Goal: Task Accomplishment & Management: Use online tool/utility

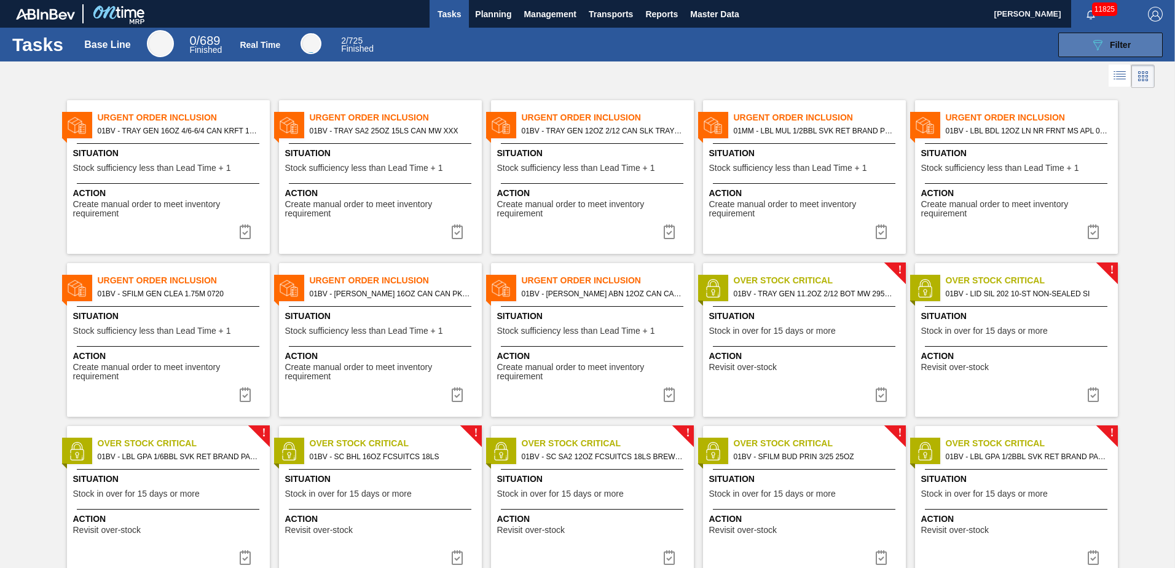
click at [1105, 40] on div "089F7B8B-B2A5-4AFE-B5C0-19BA573D28AC Filter" at bounding box center [1110, 44] width 41 height 15
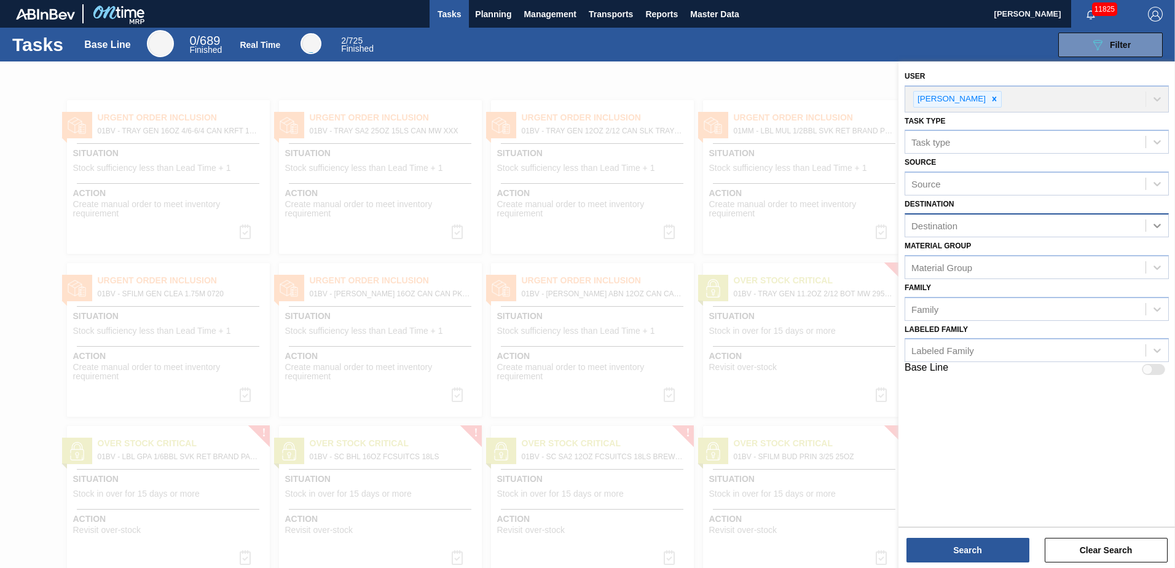
click at [1162, 225] on icon at bounding box center [1157, 225] width 12 height 12
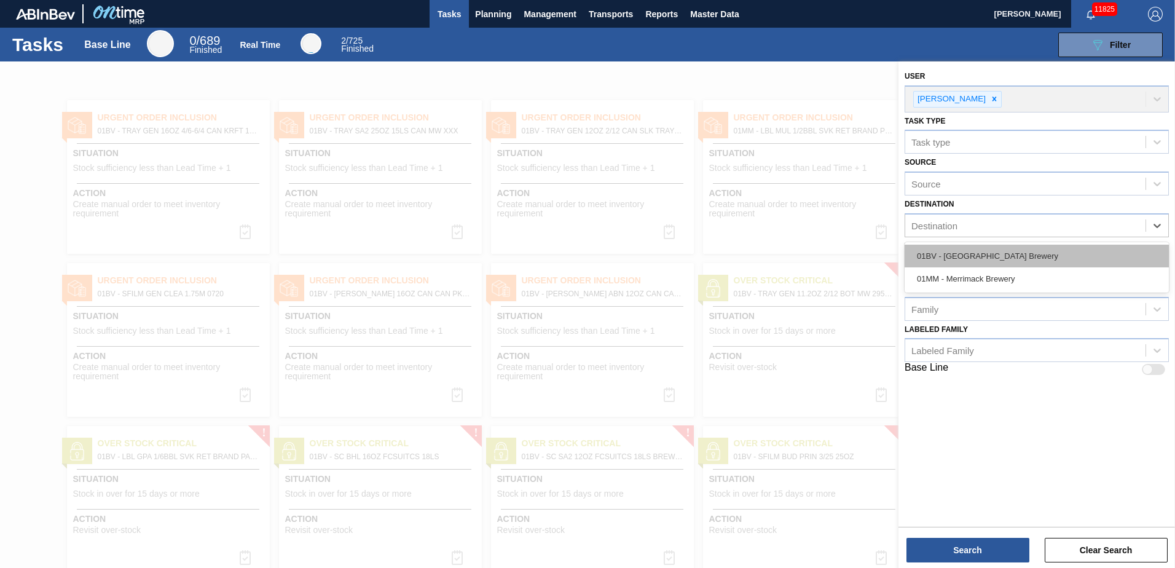
click at [1019, 258] on div "01BV - [GEOGRAPHIC_DATA] Brewery" at bounding box center [1036, 256] width 264 height 23
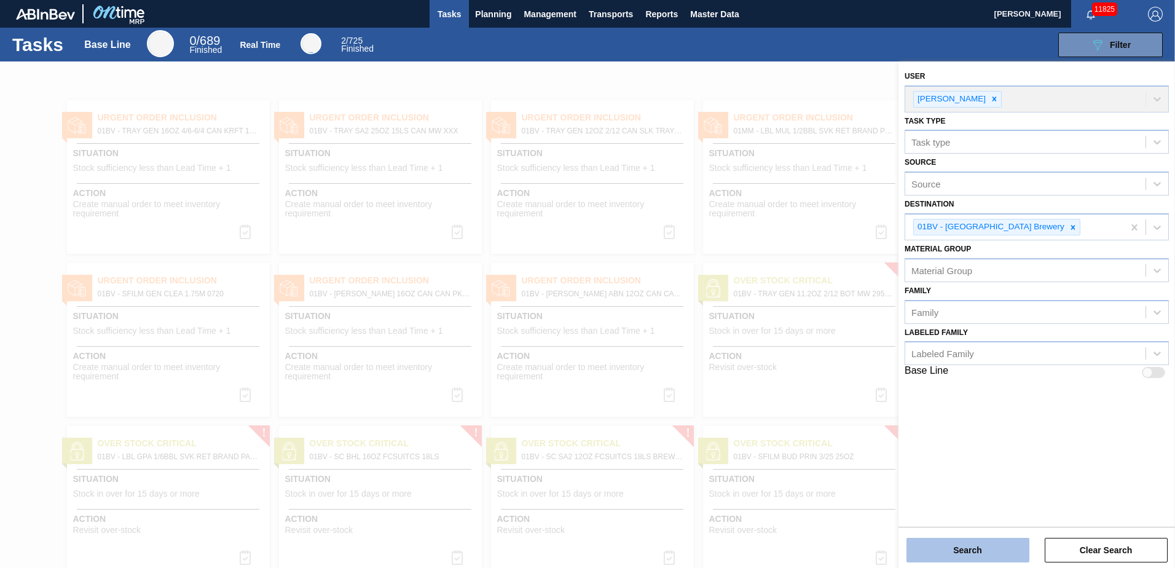
click at [955, 554] on button "Search" at bounding box center [967, 550] width 123 height 25
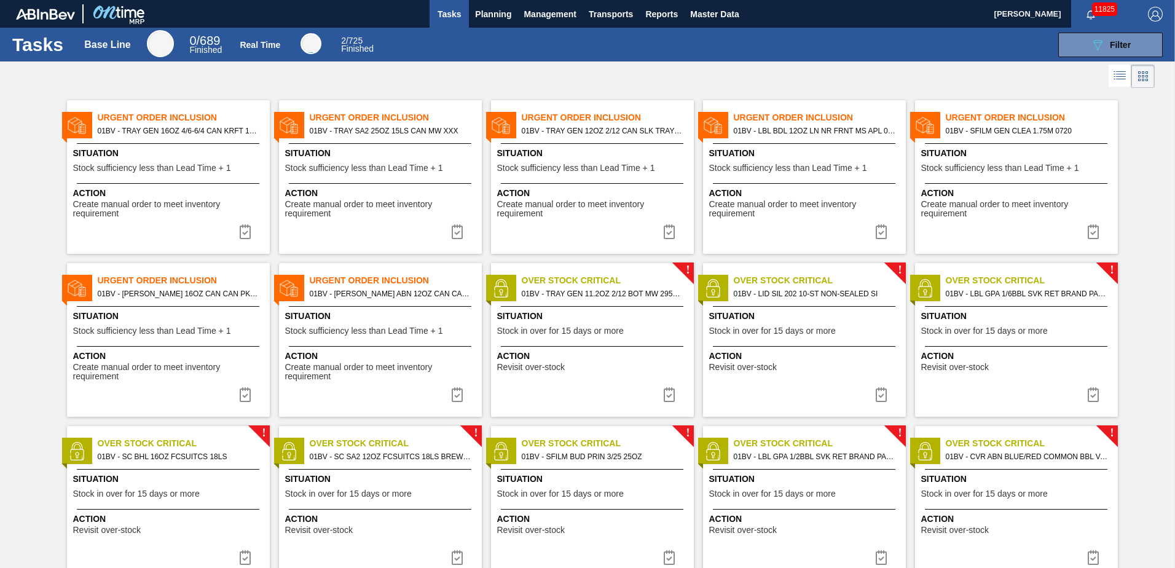
click at [780, 130] on span "01BV - LBL BDL 12OZ LN NR FRNT MS APL 0523 #8 G" at bounding box center [815, 131] width 162 height 14
checkbox input "true"
click at [570, 119] on span "Urgent Order Inclusion" at bounding box center [608, 117] width 172 height 13
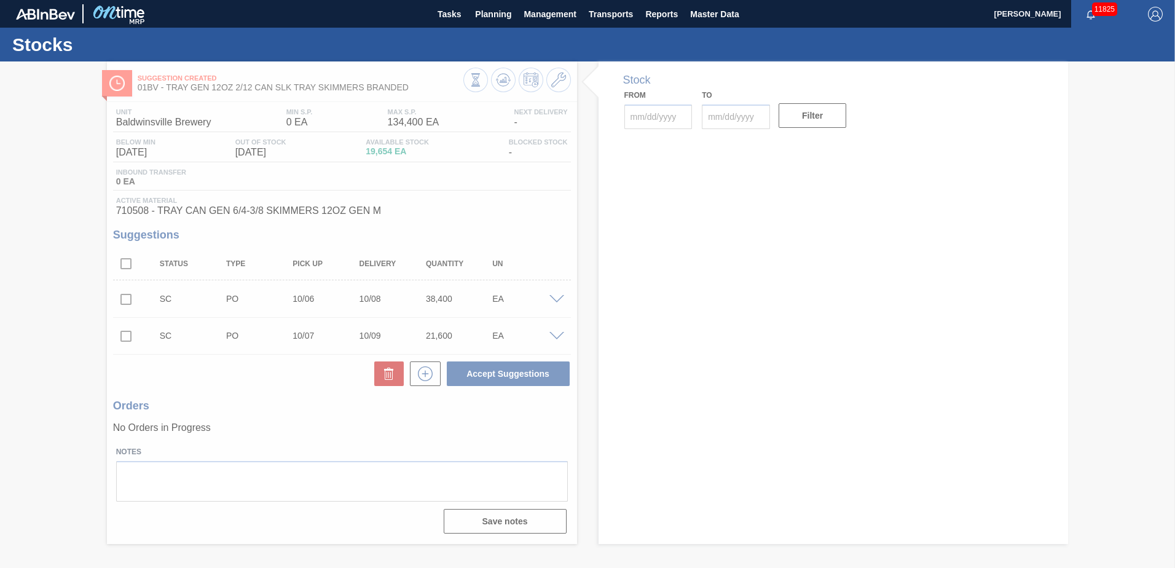
type input "[DATE]"
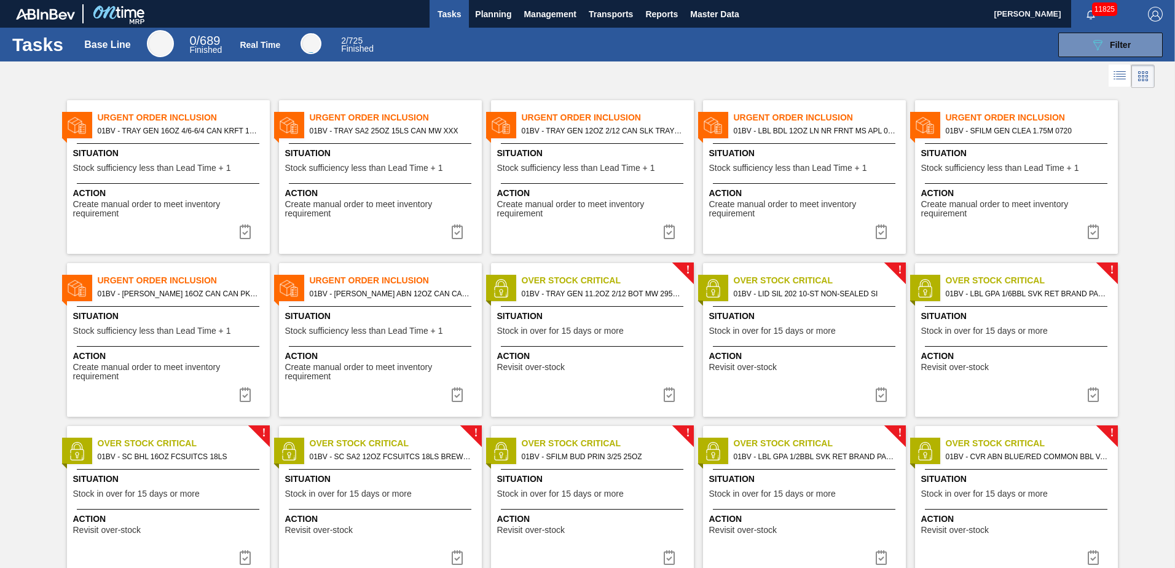
click at [358, 116] on span "Urgent Order Inclusion" at bounding box center [396, 117] width 172 height 13
click at [141, 123] on span "Urgent Order Inclusion" at bounding box center [184, 117] width 172 height 13
click at [495, 17] on span "Planning" at bounding box center [493, 14] width 36 height 15
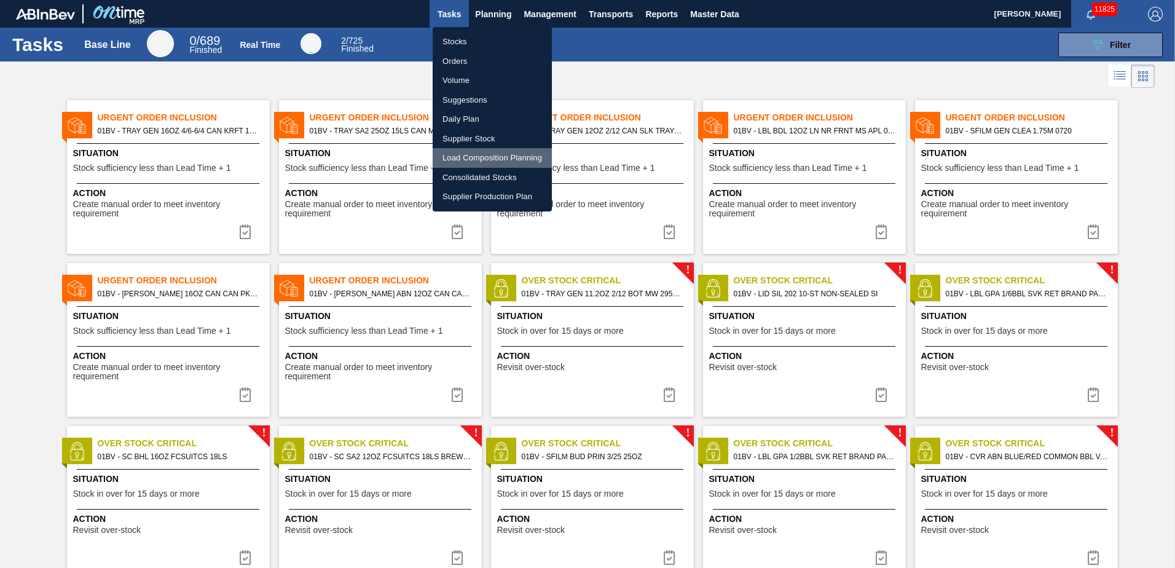
click at [487, 158] on li "Load Composition Planning" at bounding box center [492, 158] width 119 height 20
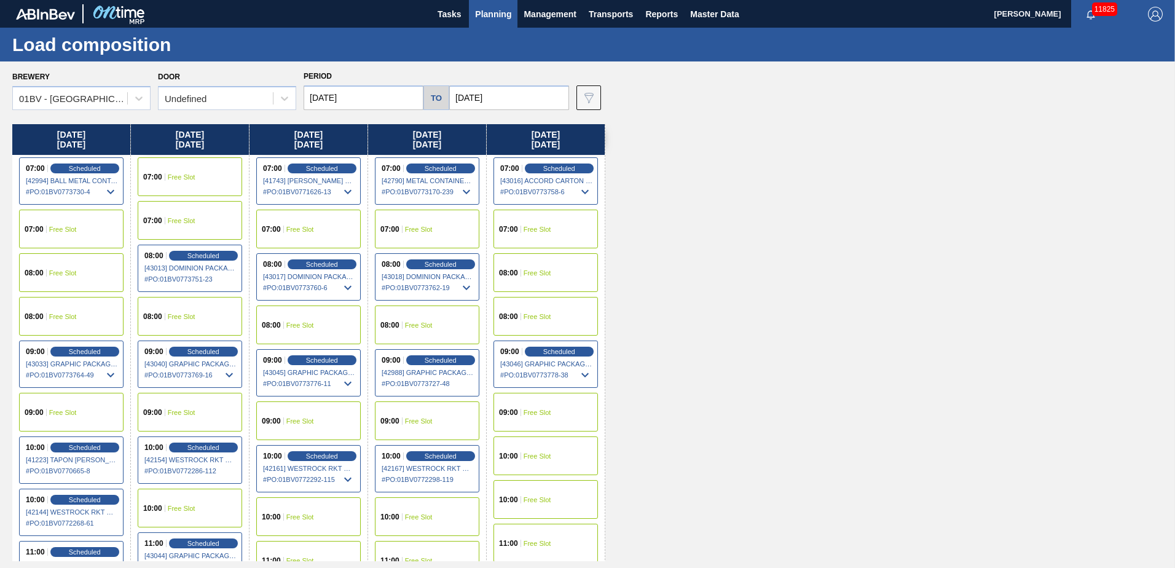
click at [369, 97] on input "[DATE]" at bounding box center [363, 97] width 120 height 25
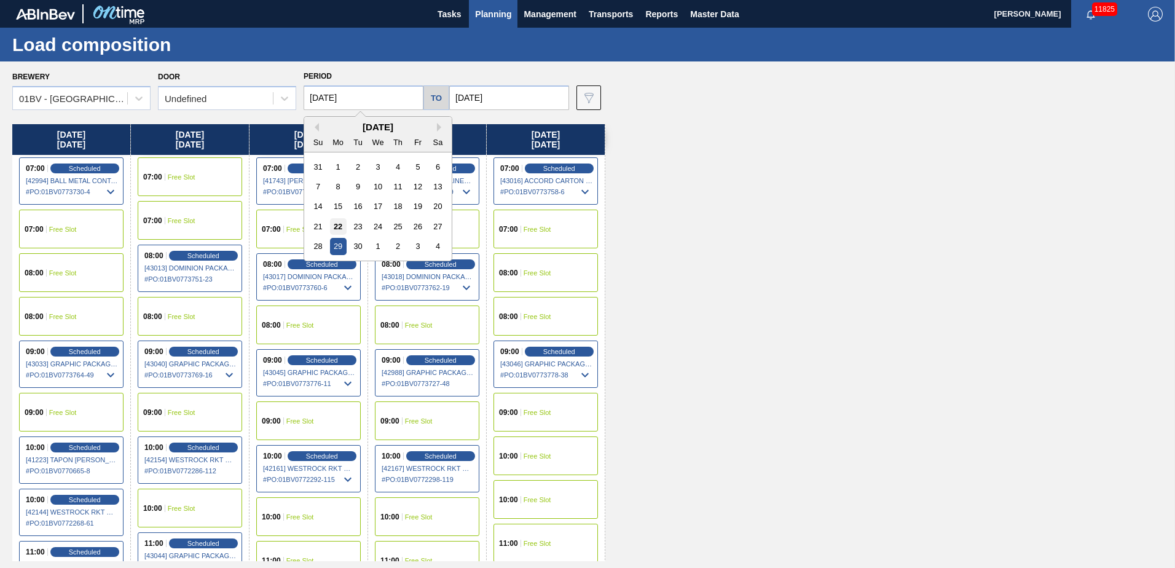
click at [332, 224] on div "22" at bounding box center [338, 226] width 17 height 17
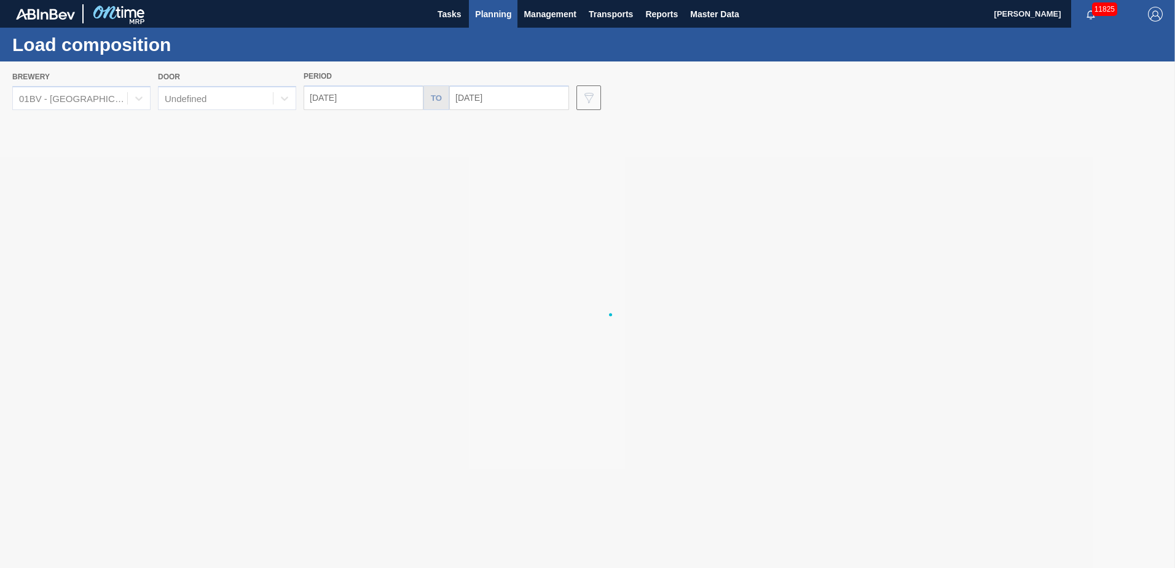
type input "[DATE]"
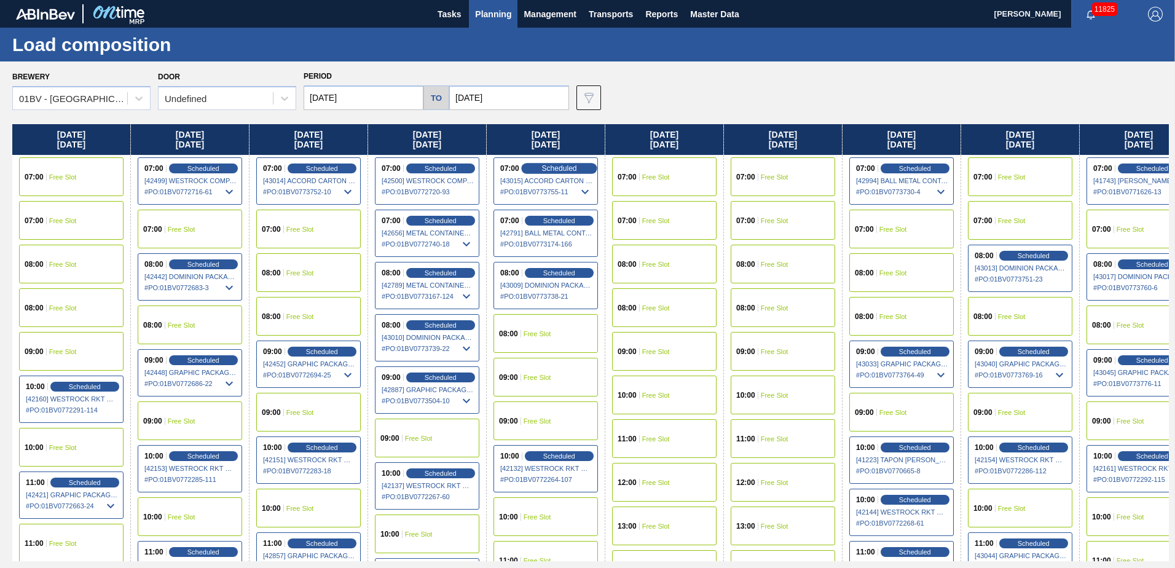
click at [536, 166] on div "Scheduled" at bounding box center [559, 168] width 76 height 11
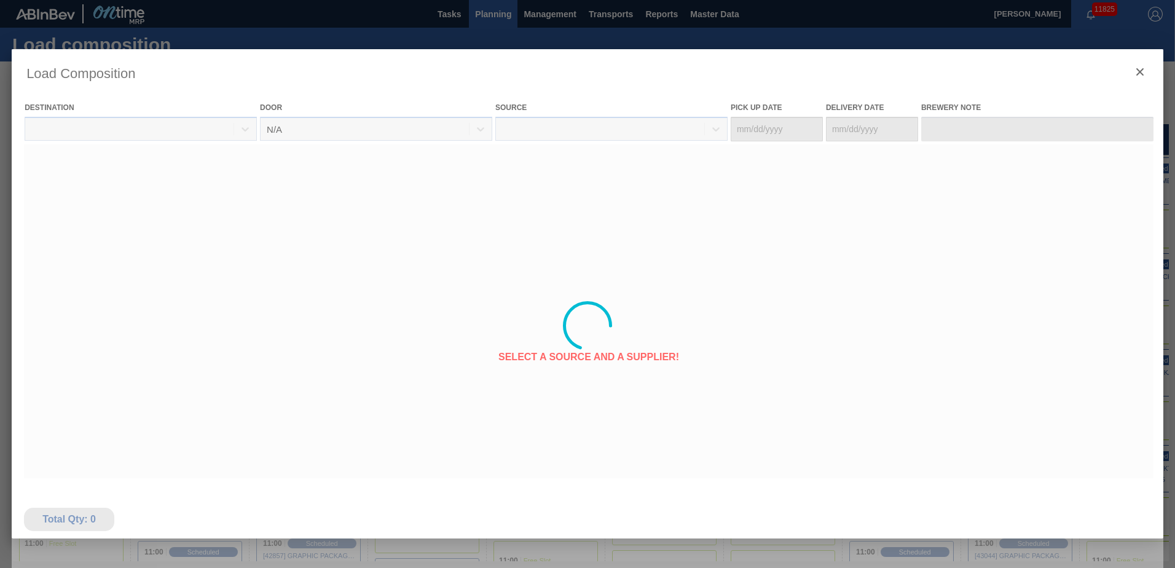
type Date "[DATE]"
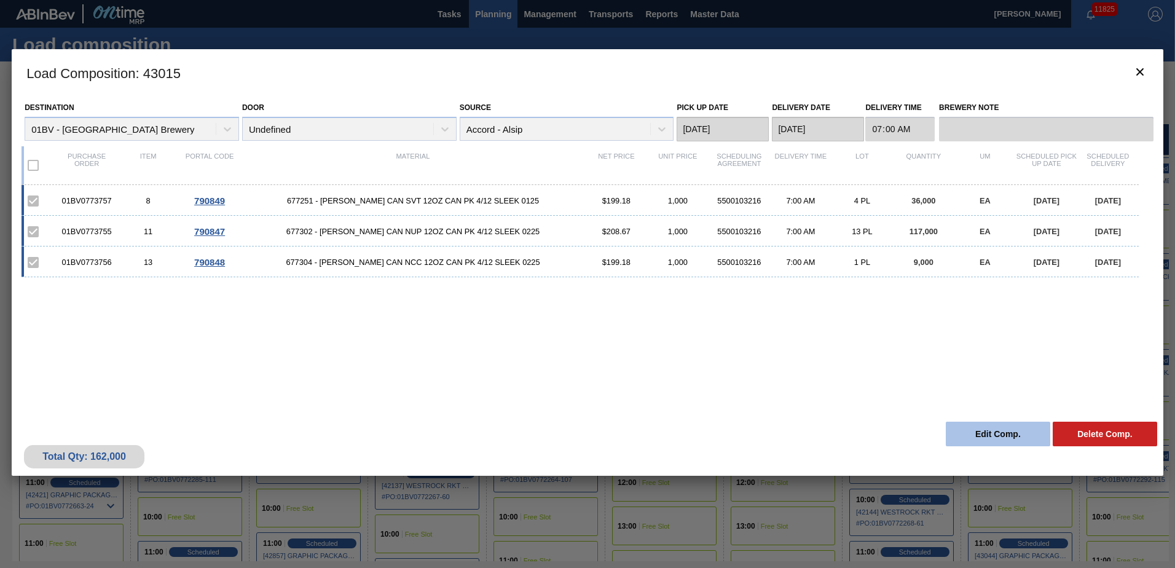
click at [975, 434] on button "Edit Comp." at bounding box center [998, 433] width 104 height 25
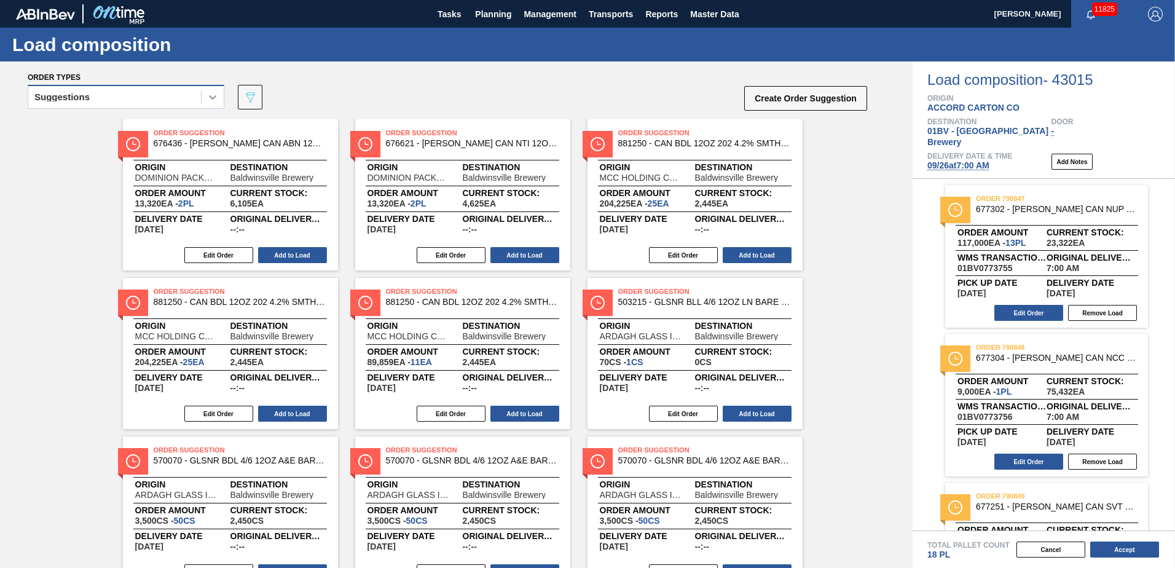
click at [219, 101] on div at bounding box center [213, 97] width 22 height 22
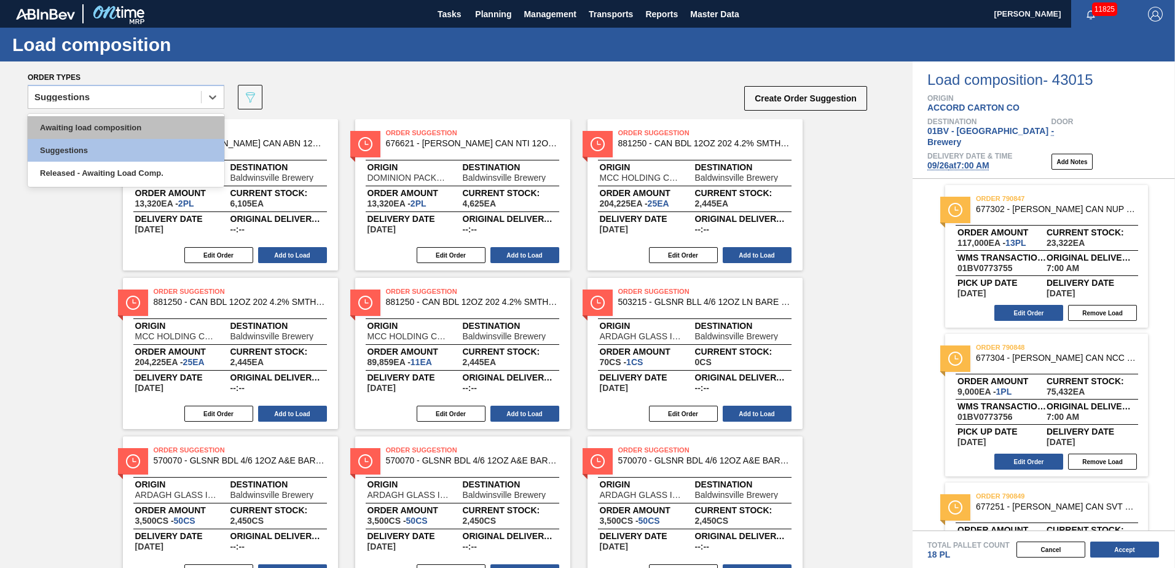
click at [123, 130] on div "Awaiting load composition" at bounding box center [126, 127] width 197 height 23
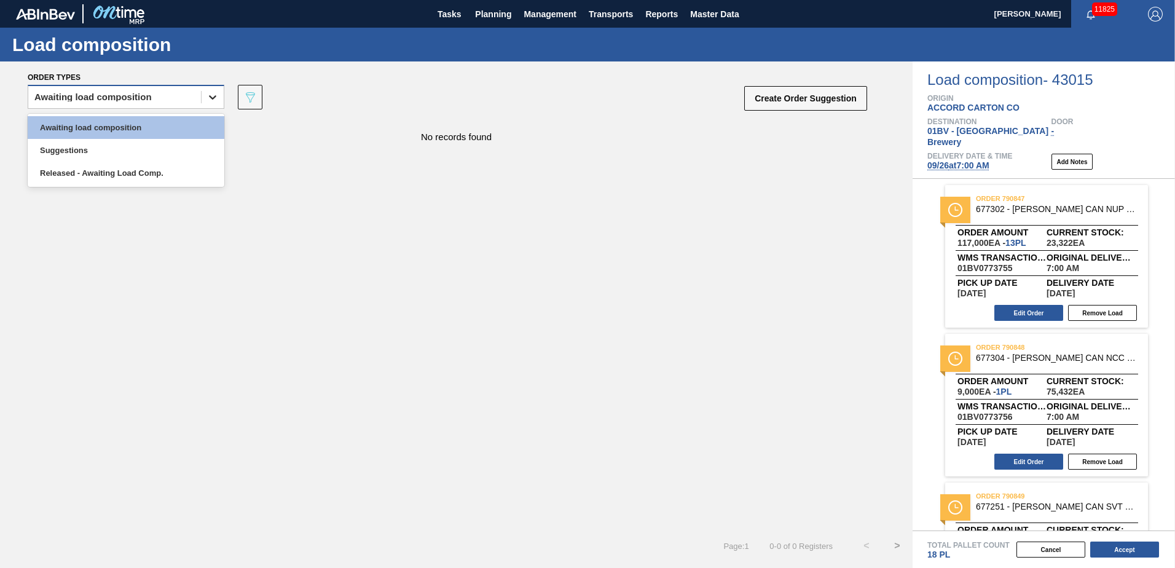
click at [214, 95] on icon at bounding box center [212, 97] width 12 height 12
click at [174, 171] on div "Released - Awaiting Load Comp." at bounding box center [126, 173] width 197 height 23
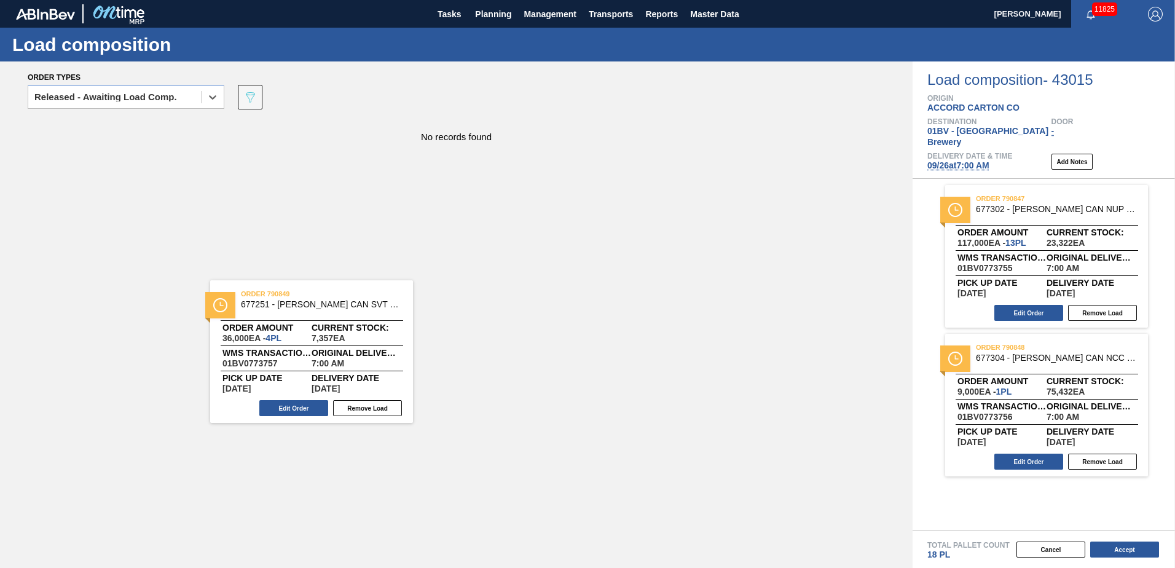
drag, startPoint x: 1067, startPoint y: 487, endPoint x: 325, endPoint y: 294, distance: 767.0
click at [325, 294] on div "Order types option Released - Awaiting Load Comp., selected. Select is focused …" at bounding box center [587, 314] width 1175 height 506
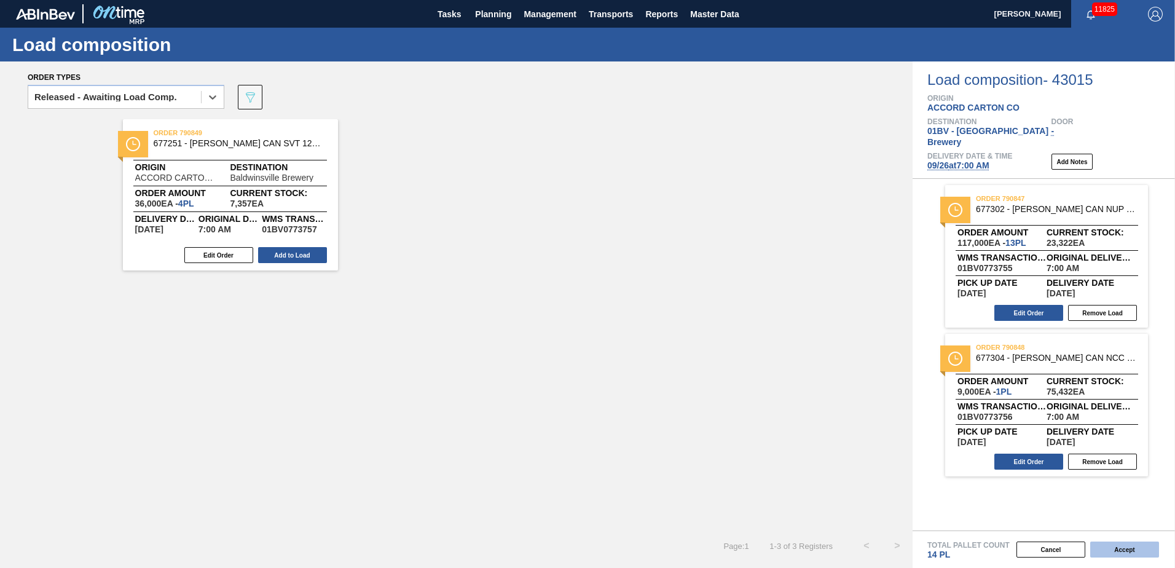
click at [1110, 550] on button "Accept" at bounding box center [1124, 549] width 69 height 16
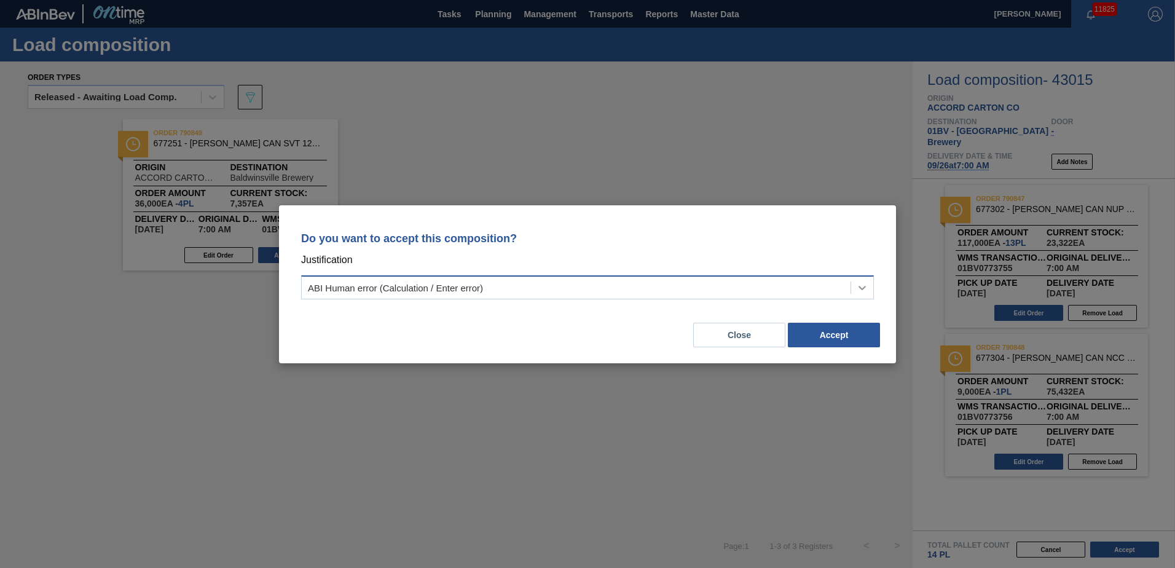
click at [861, 287] on icon at bounding box center [862, 287] width 12 height 12
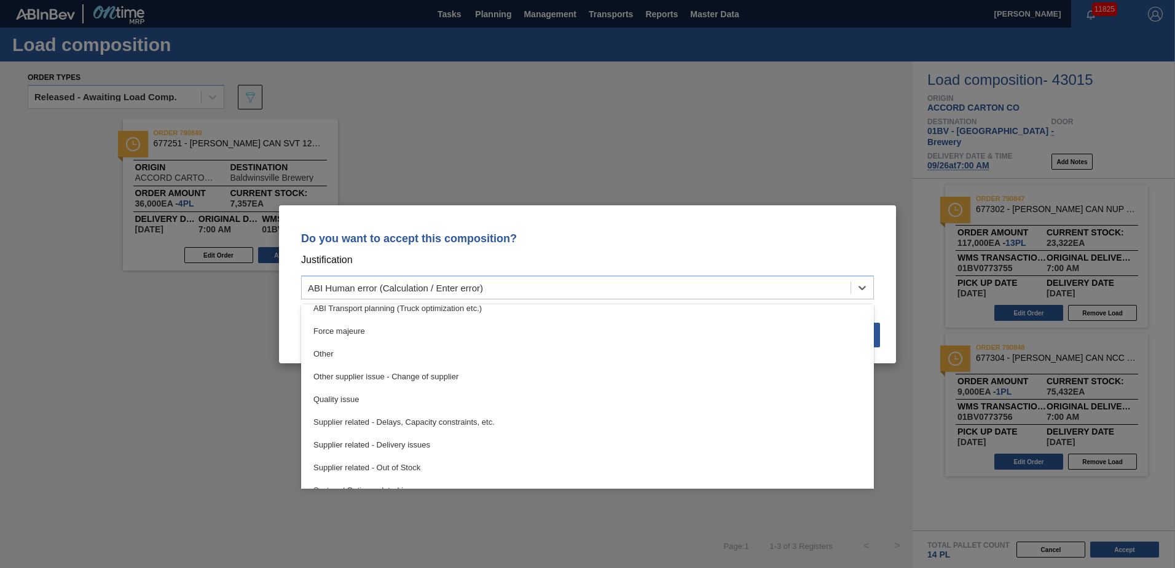
scroll to position [230, 0]
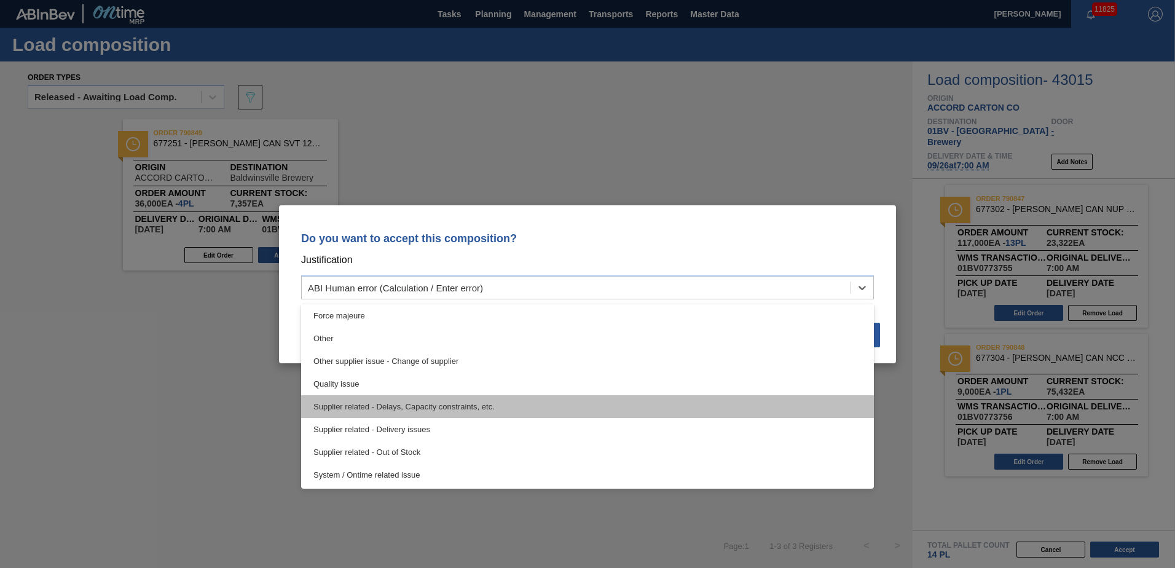
click at [348, 402] on div "Supplier related - Delays, Capacity constraints, etc." at bounding box center [587, 406] width 573 height 23
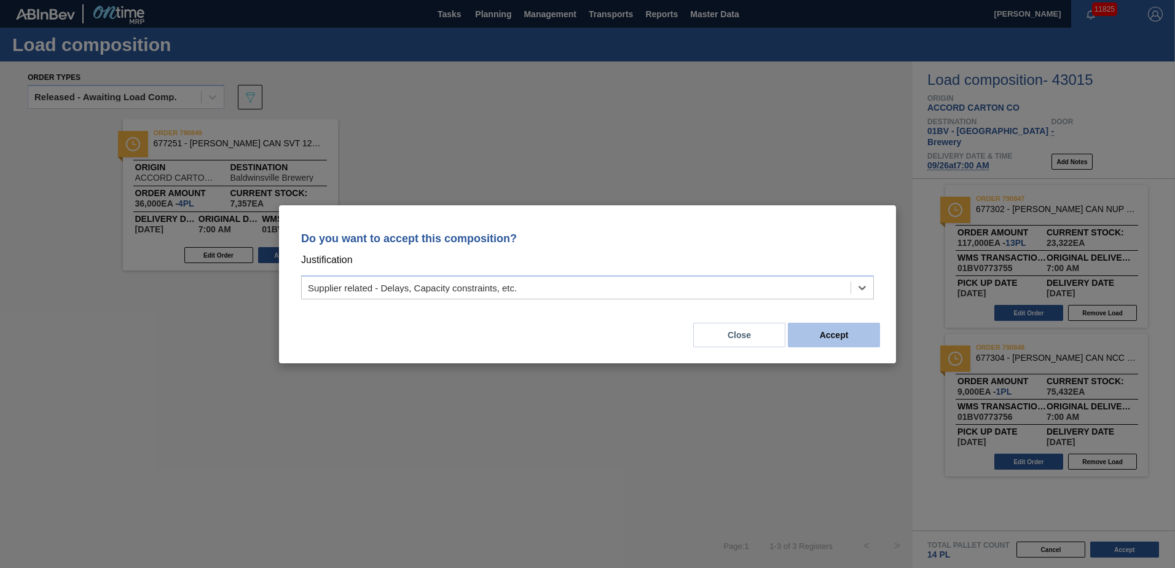
click at [828, 334] on button "Accept" at bounding box center [834, 335] width 92 height 25
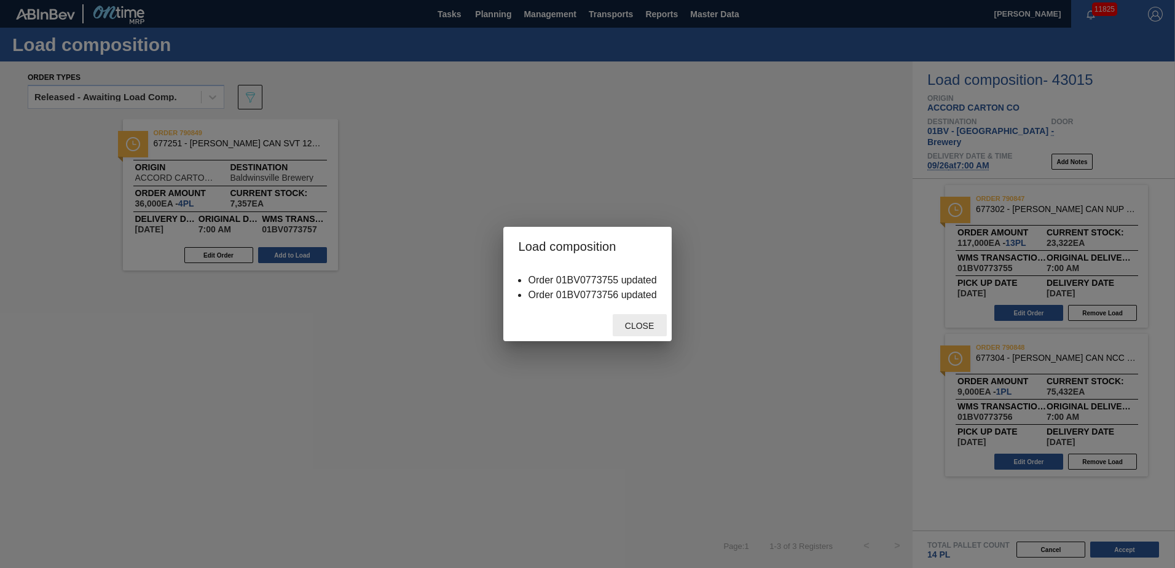
click at [638, 330] on span "Close" at bounding box center [639, 326] width 49 height 10
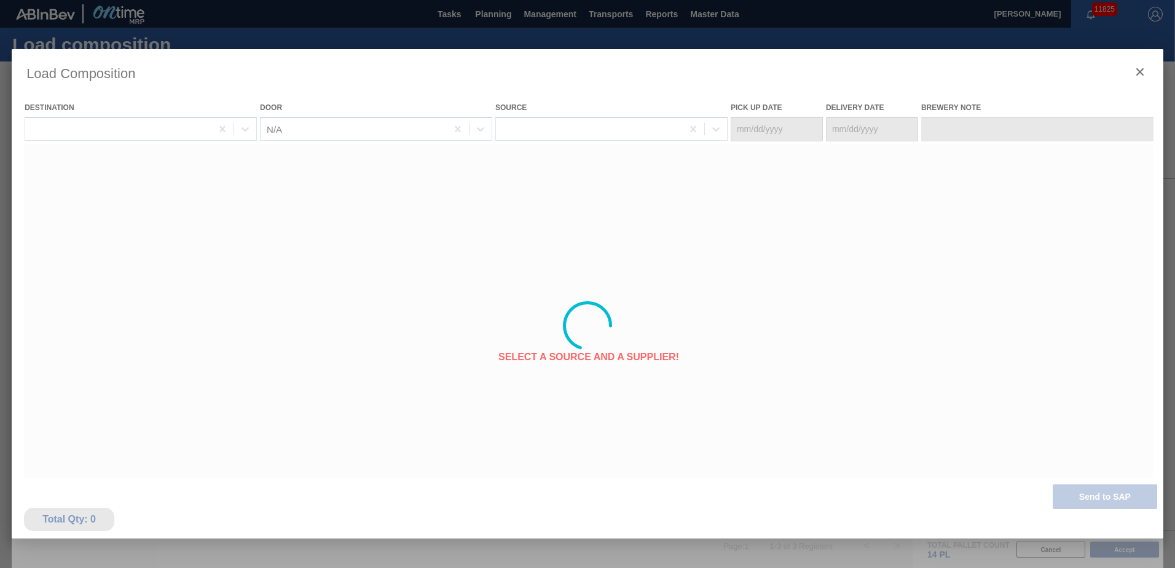
type Date "[DATE]"
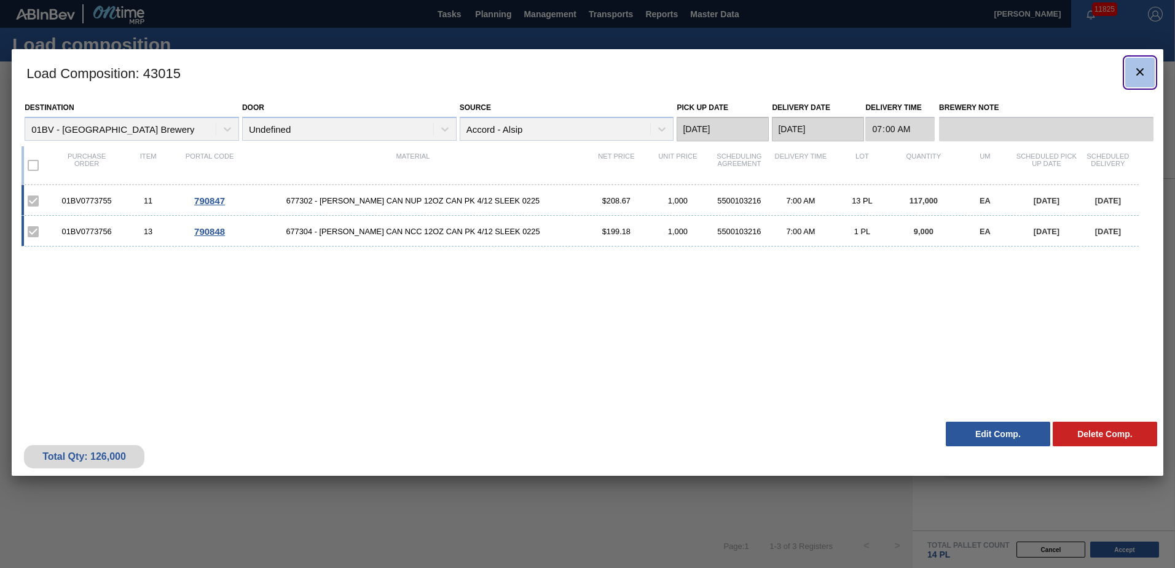
click at [1133, 75] on icon "botão de ícone" at bounding box center [1139, 72] width 15 height 15
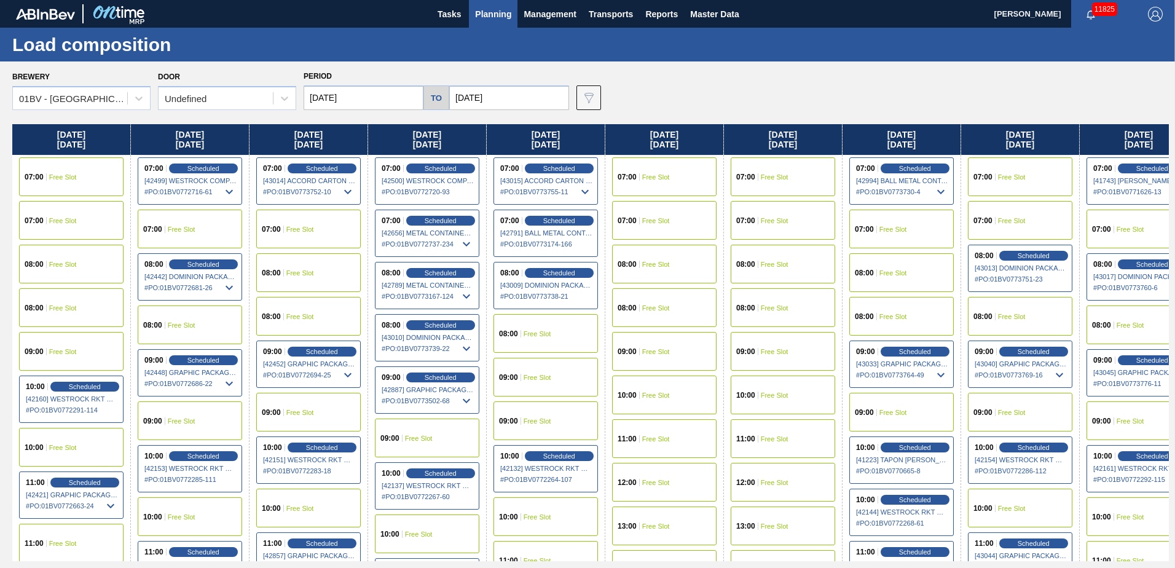
click at [390, 101] on input "[DATE]" at bounding box center [363, 97] width 120 height 25
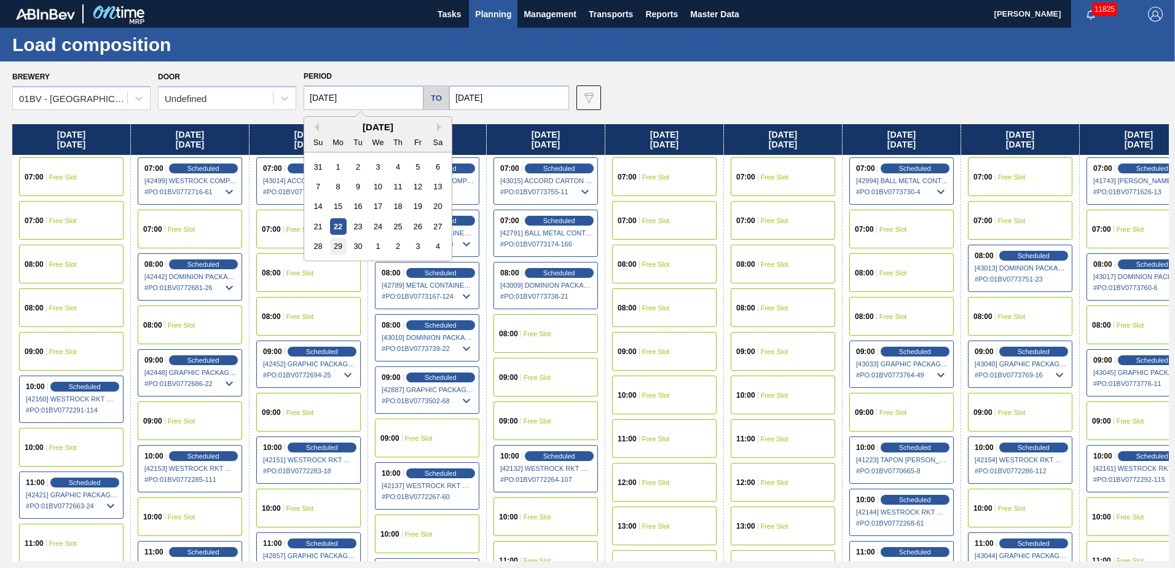
click at [337, 245] on div "29" at bounding box center [338, 246] width 17 height 17
type input "[DATE]"
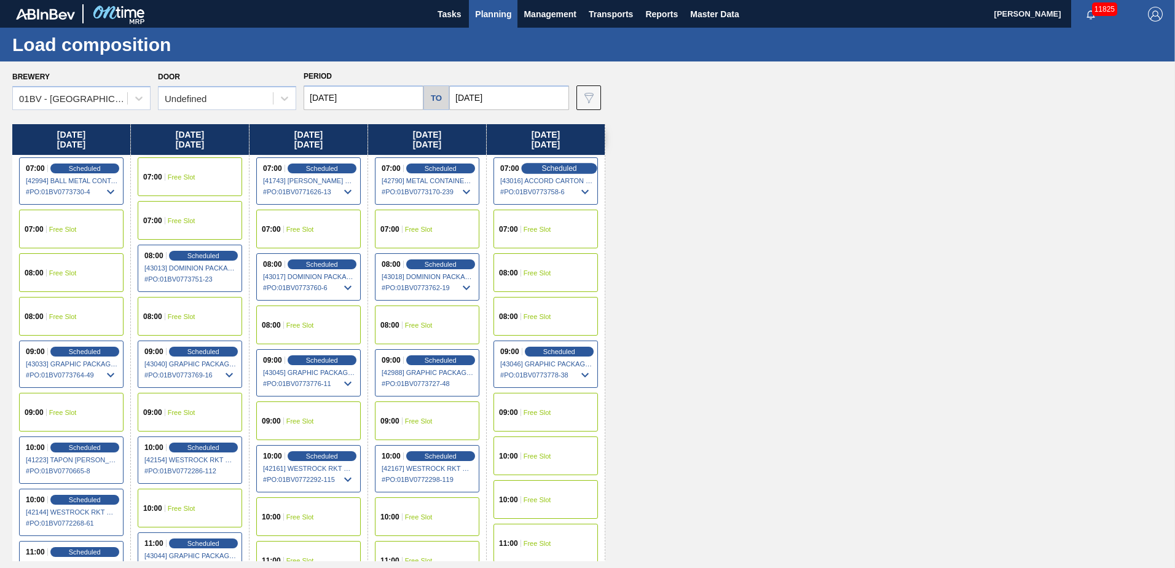
click at [549, 165] on span "Scheduled" at bounding box center [558, 168] width 35 height 8
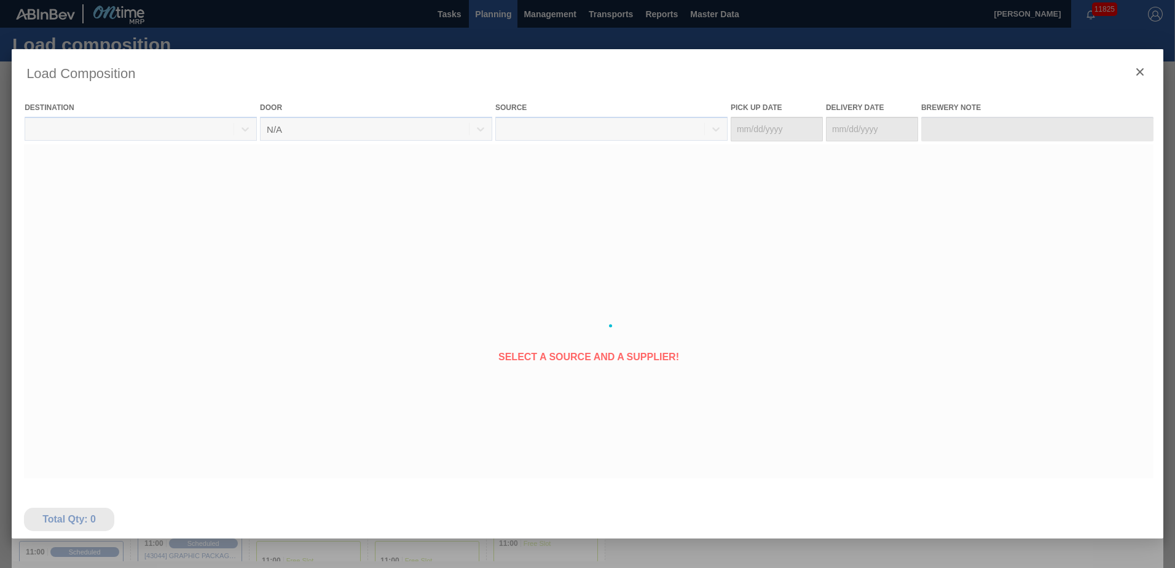
type Date "[DATE]"
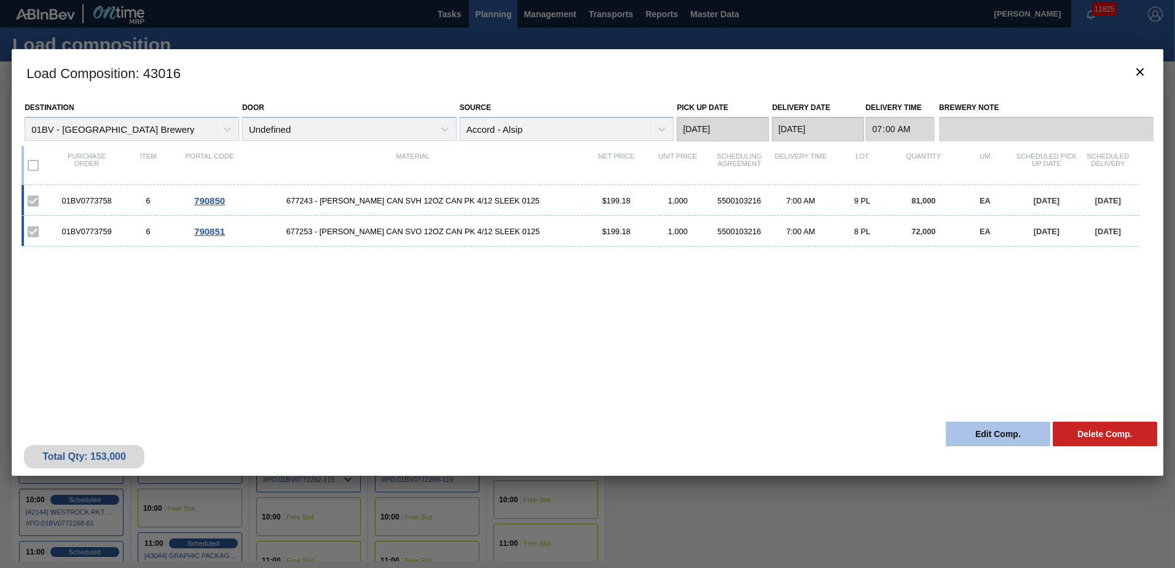
click at [981, 431] on button "Edit Comp." at bounding box center [998, 433] width 104 height 25
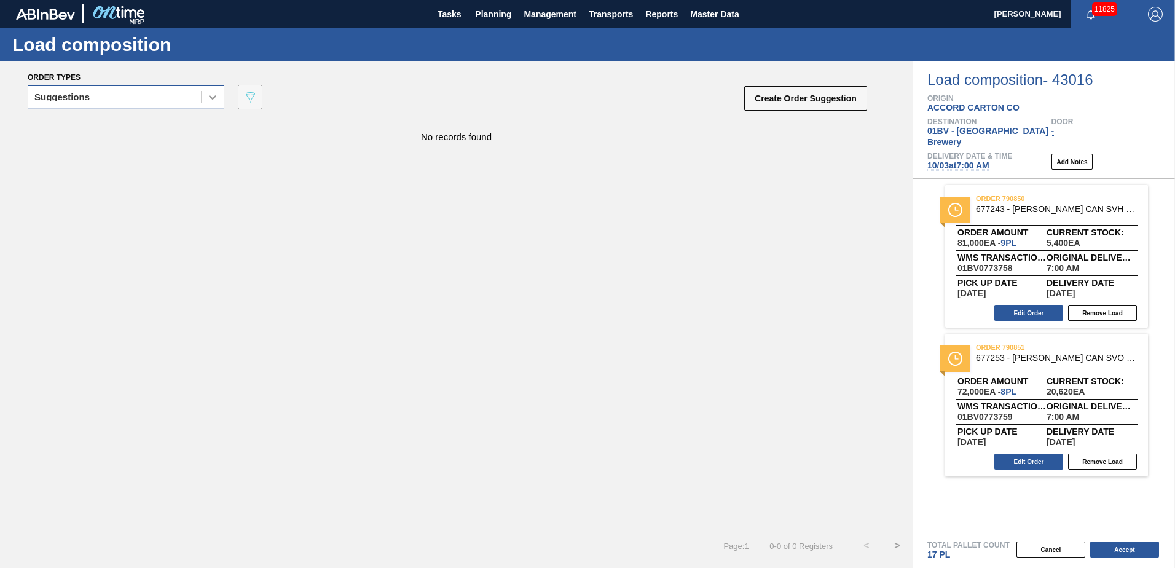
click at [210, 100] on icon at bounding box center [212, 97] width 12 height 12
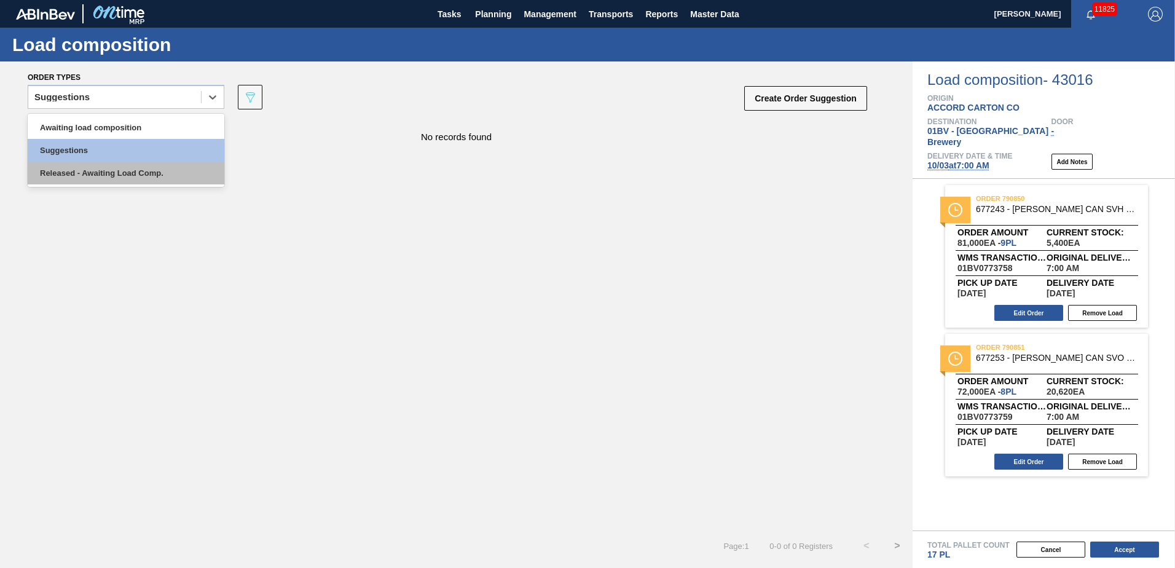
click at [149, 175] on div "Released - Awaiting Load Comp." at bounding box center [126, 173] width 197 height 23
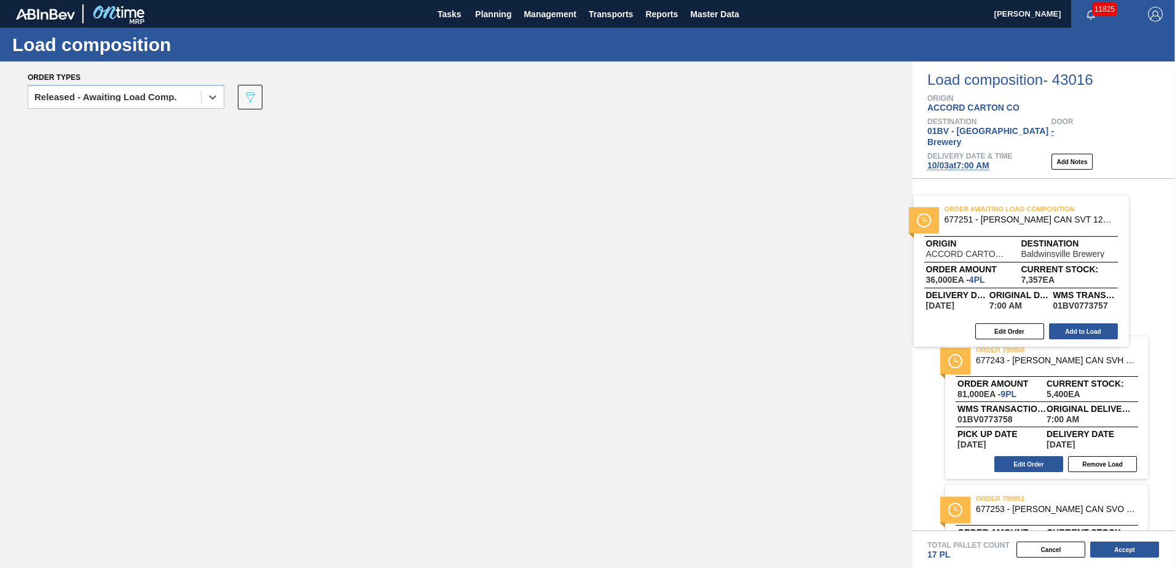
drag, startPoint x: 241, startPoint y: 135, endPoint x: 1035, endPoint y: 213, distance: 797.6
click at [1035, 213] on div "Order types option Released - Awaiting Load Comp., selected. Select is focused …" at bounding box center [587, 314] width 1175 height 506
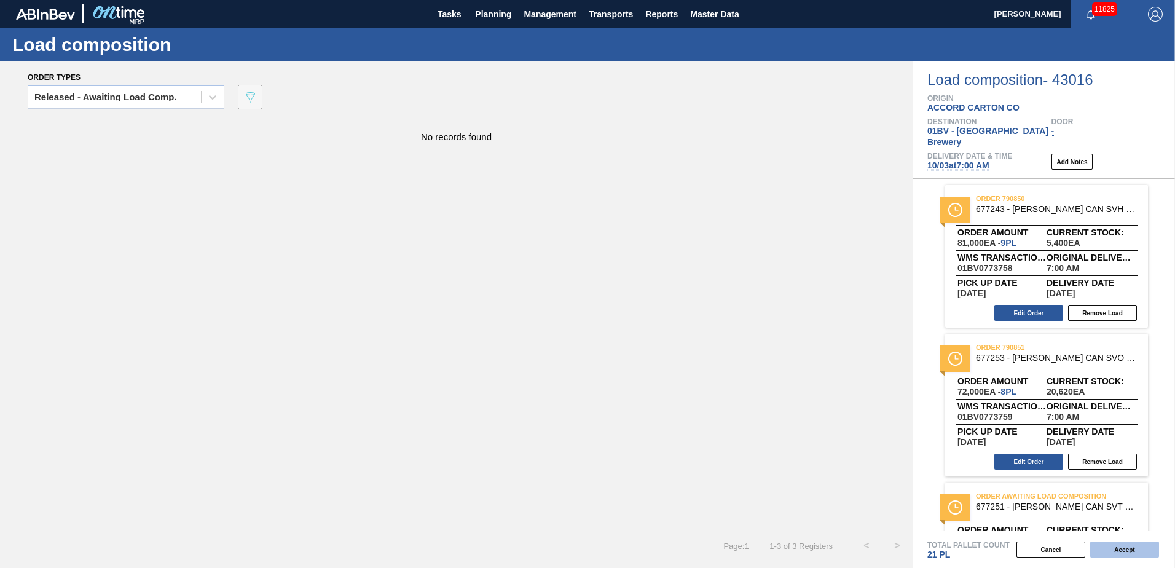
click at [1107, 553] on button "Accept" at bounding box center [1124, 549] width 69 height 16
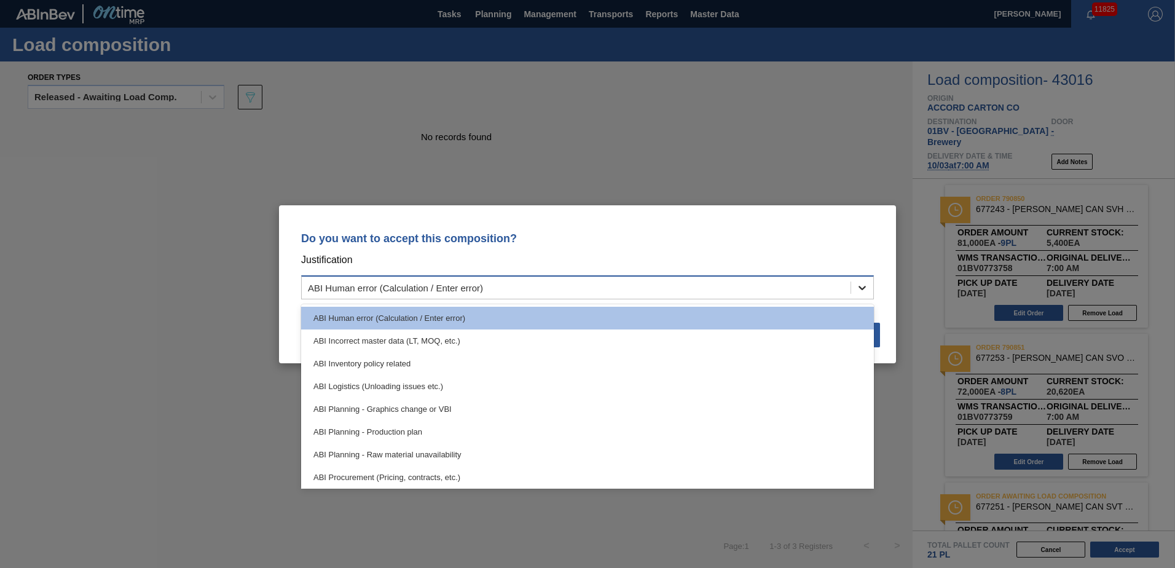
click at [860, 286] on icon at bounding box center [861, 288] width 7 height 4
drag, startPoint x: 871, startPoint y: 329, endPoint x: 873, endPoint y: 359, distance: 29.6
click at [873, 359] on div "ABI Human error (Calculation / Enter error) ABI Incorrect master data (LT, MOQ,…" at bounding box center [587, 396] width 573 height 184
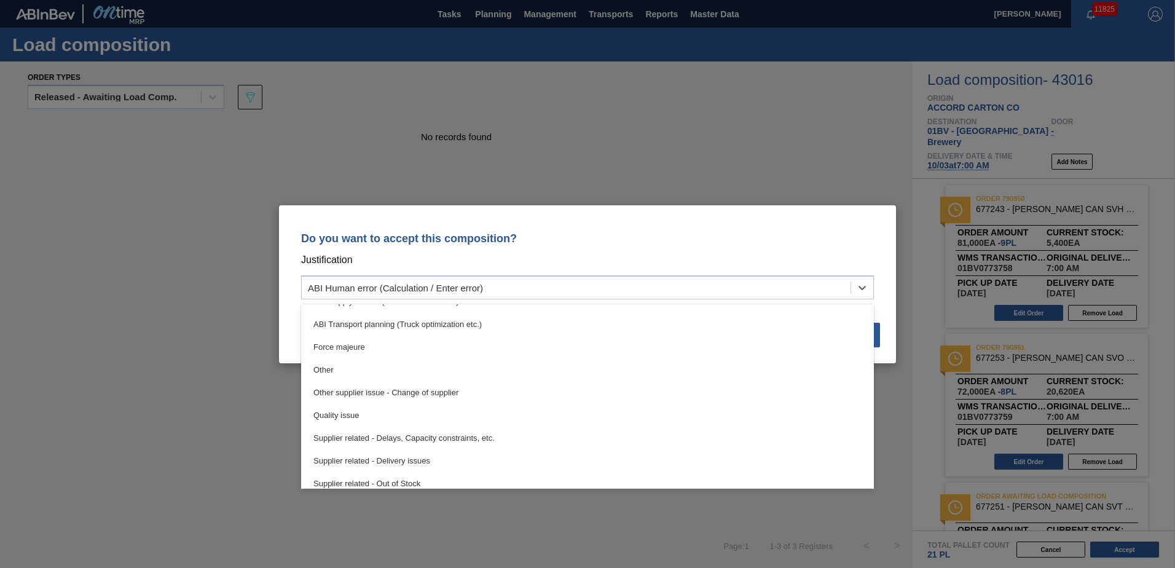
scroll to position [230, 0]
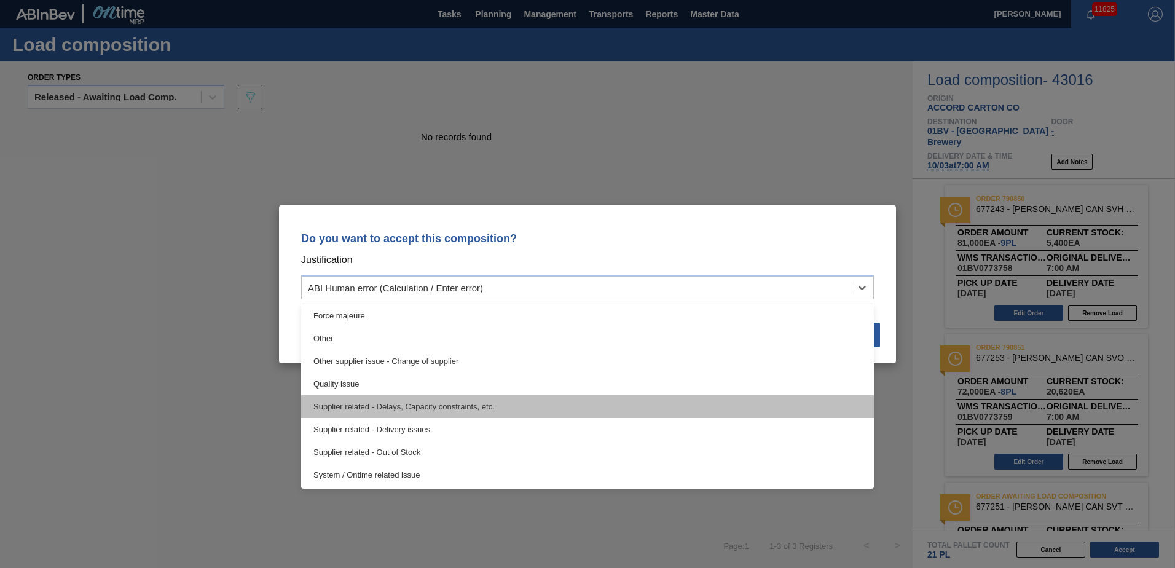
click at [443, 409] on div "Supplier related - Delays, Capacity constraints, etc." at bounding box center [587, 406] width 573 height 23
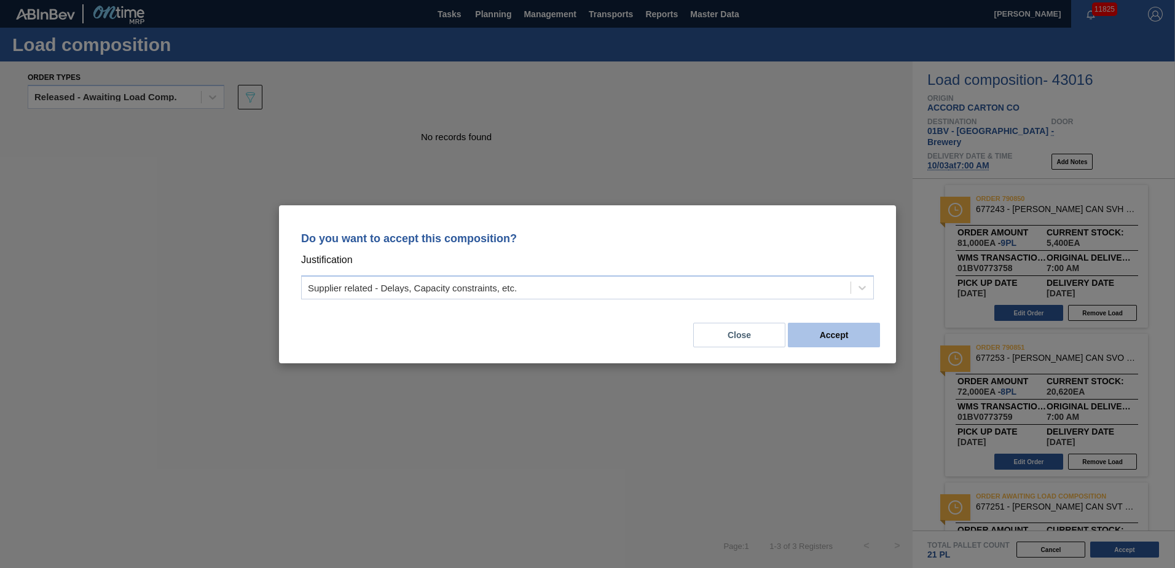
click at [845, 335] on button "Accept" at bounding box center [834, 335] width 92 height 25
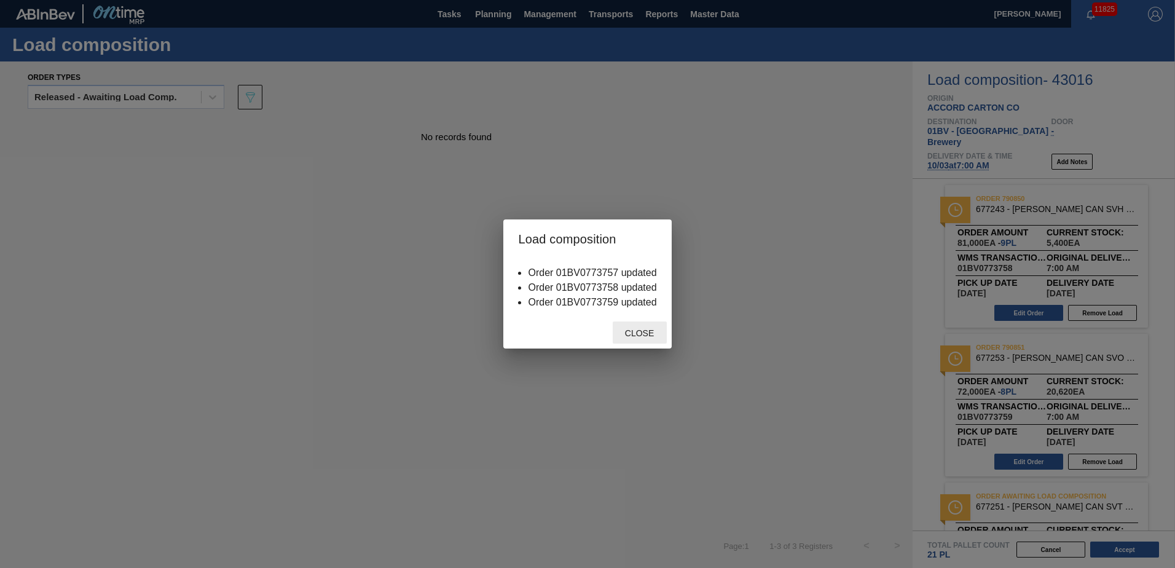
click at [646, 333] on span "Close" at bounding box center [639, 333] width 49 height 10
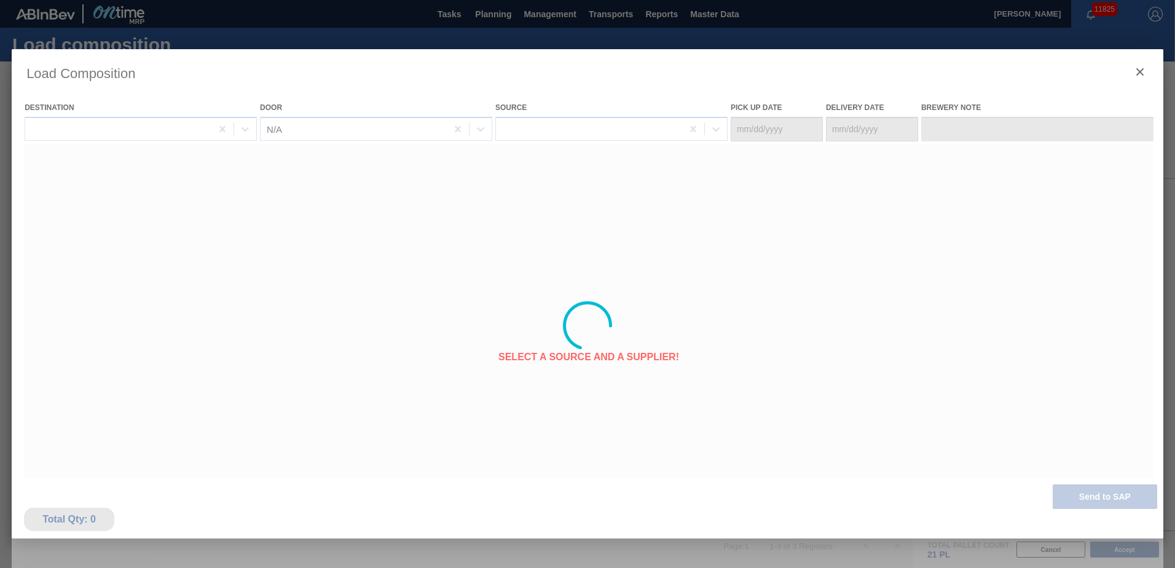
type Date "[DATE]"
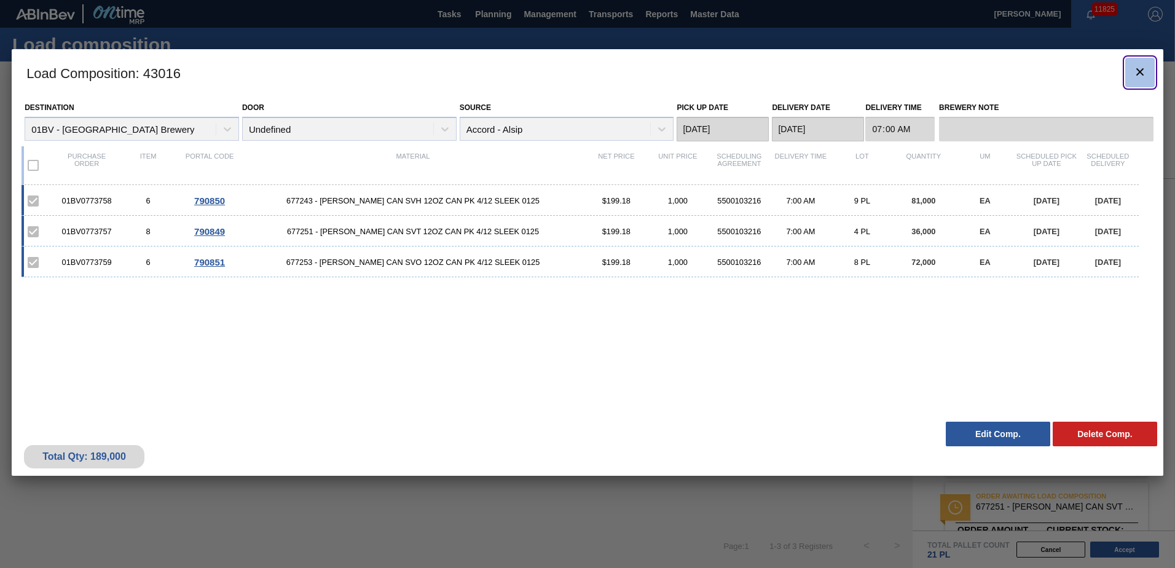
click at [1139, 73] on icon "botão de ícone" at bounding box center [1139, 72] width 15 height 15
